Goal: Find specific page/section: Find specific page/section

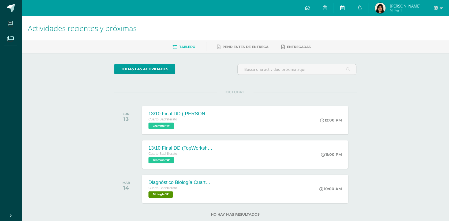
click at [348, 9] on link at bounding box center [342, 8] width 17 height 16
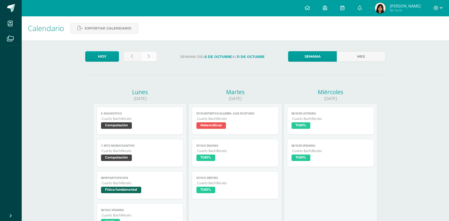
click at [145, 55] on link at bounding box center [148, 56] width 17 height 10
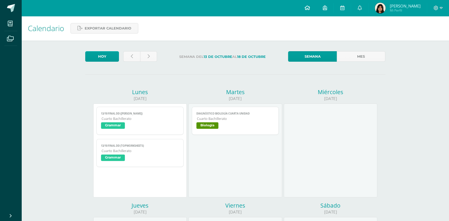
click at [310, 6] on icon at bounding box center [307, 7] width 5 height 5
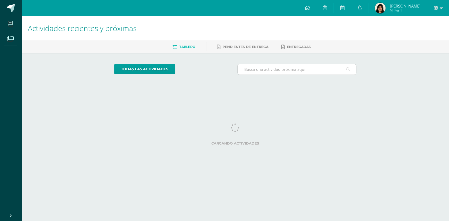
scroll to position [12, 0]
